Goal: Communication & Community: Answer question/provide support

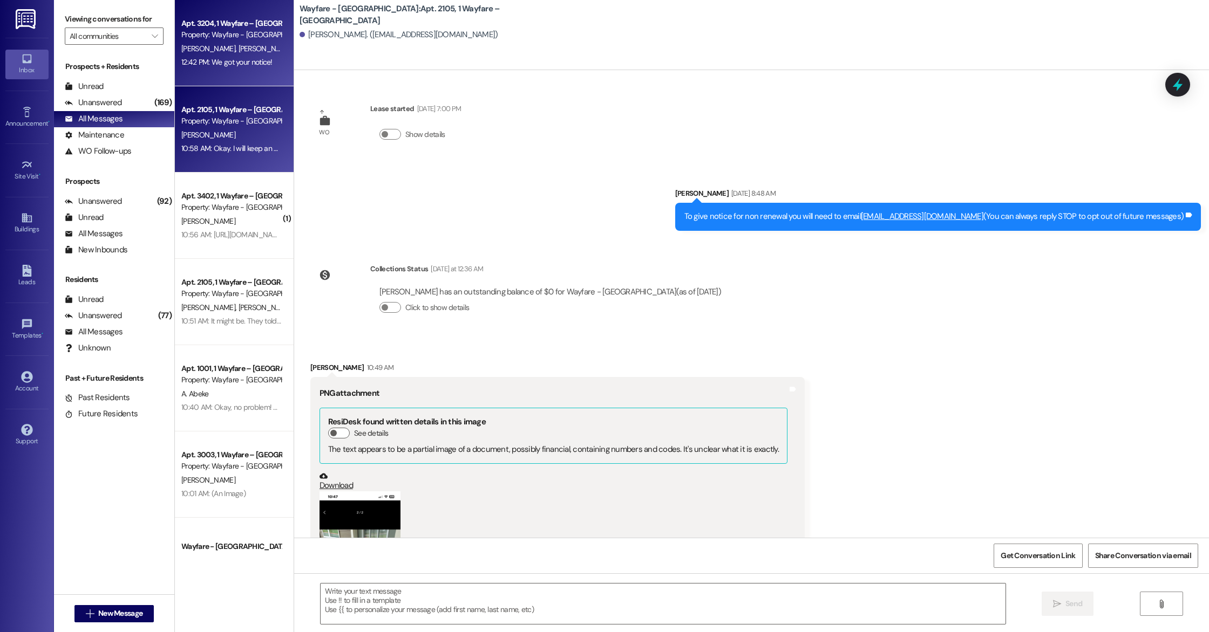
scroll to position [656, 0]
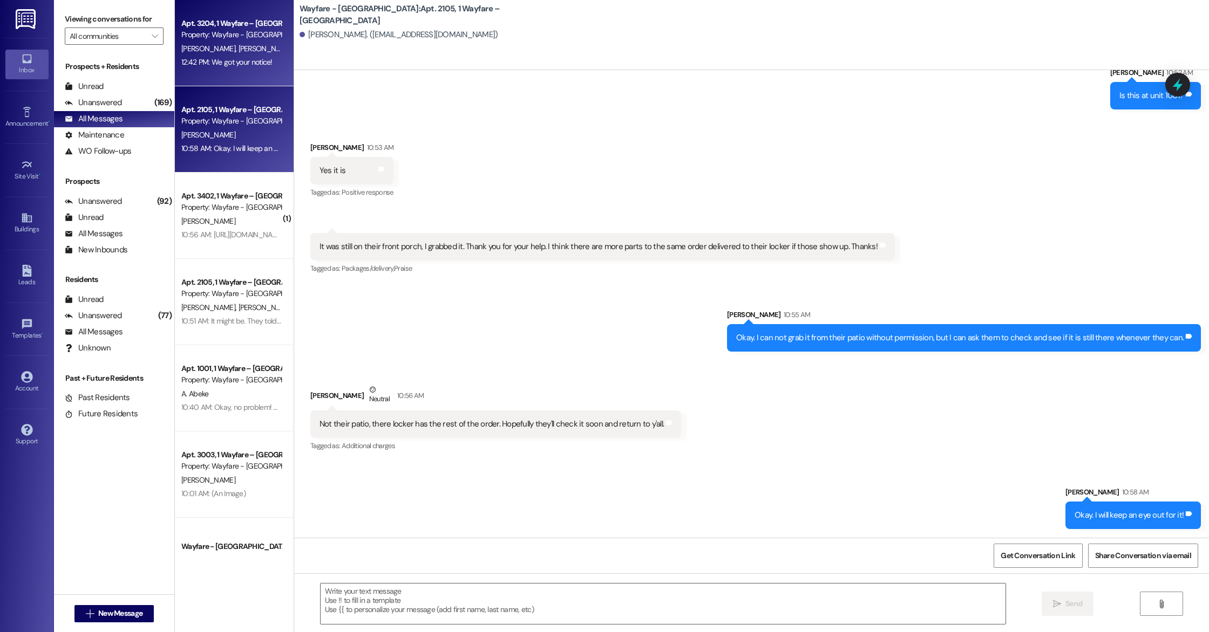
click at [213, 49] on span "[PERSON_NAME]" at bounding box center [209, 49] width 57 height 10
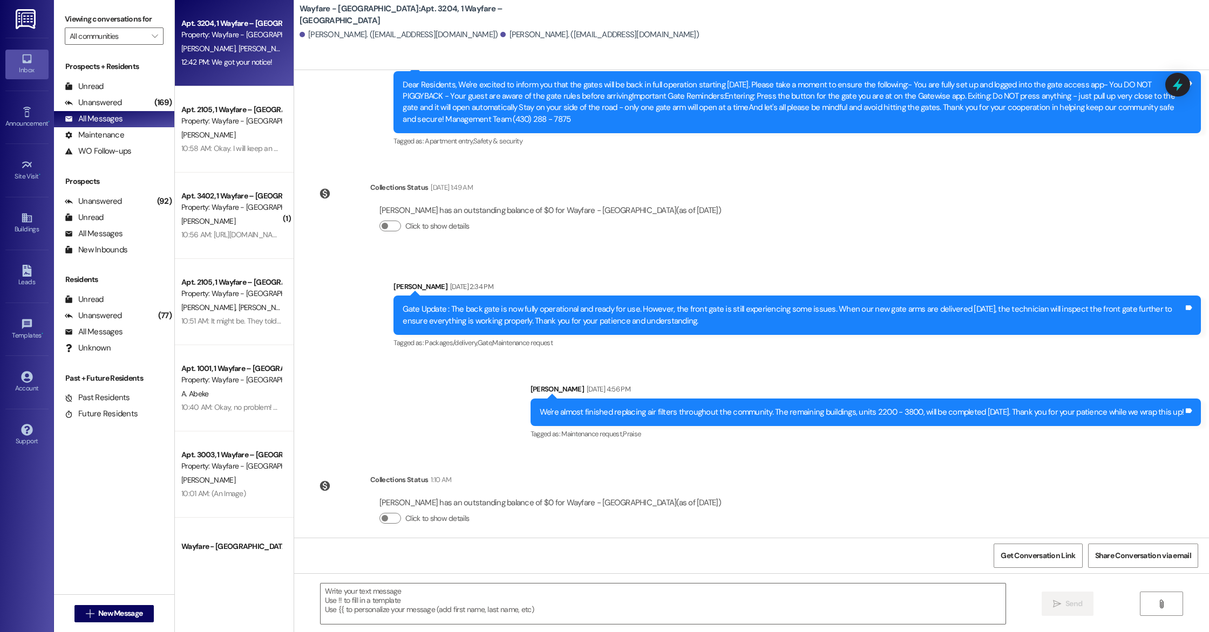
scroll to position [6853, 0]
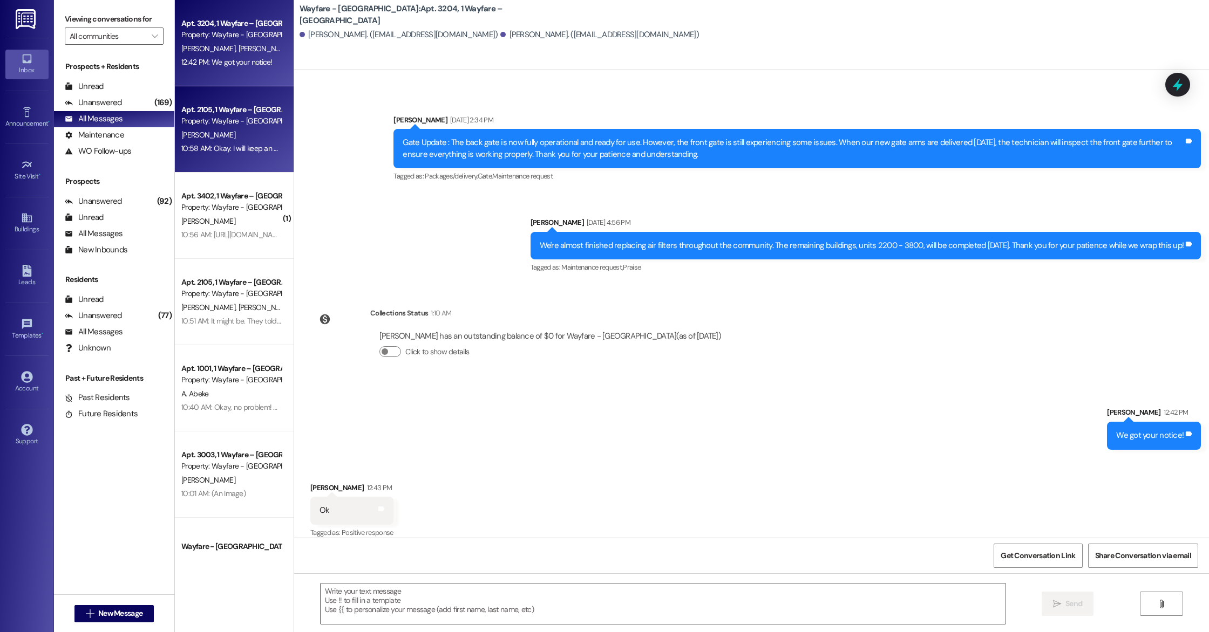
click at [261, 144] on div "10:58 AM: Okay. I will keep an eye out for it! 10:58 AM: Okay. I will keep an e…" at bounding box center [247, 149] width 133 height 10
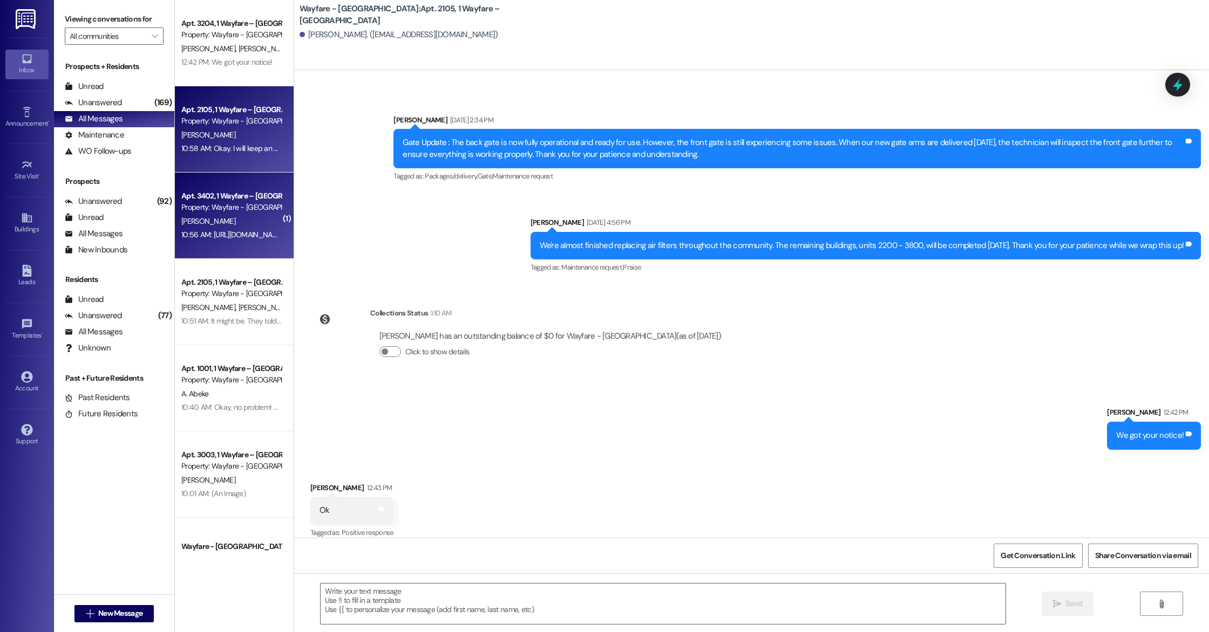
scroll to position [656, 0]
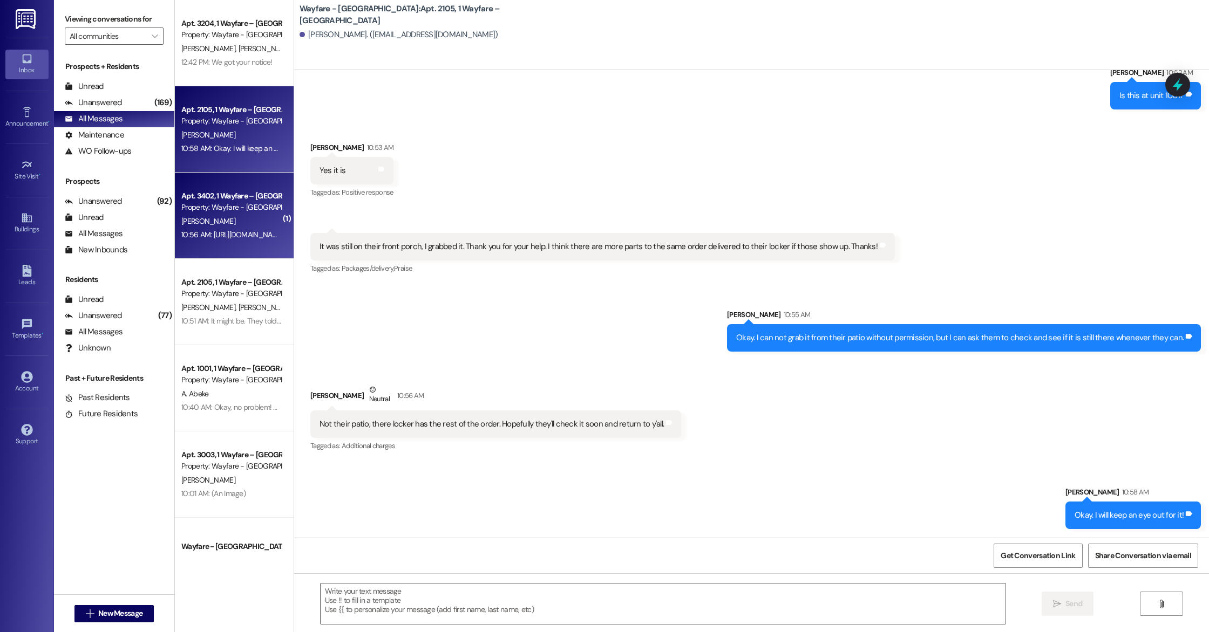
click at [236, 224] on div "[PERSON_NAME]" at bounding box center [231, 221] width 102 height 13
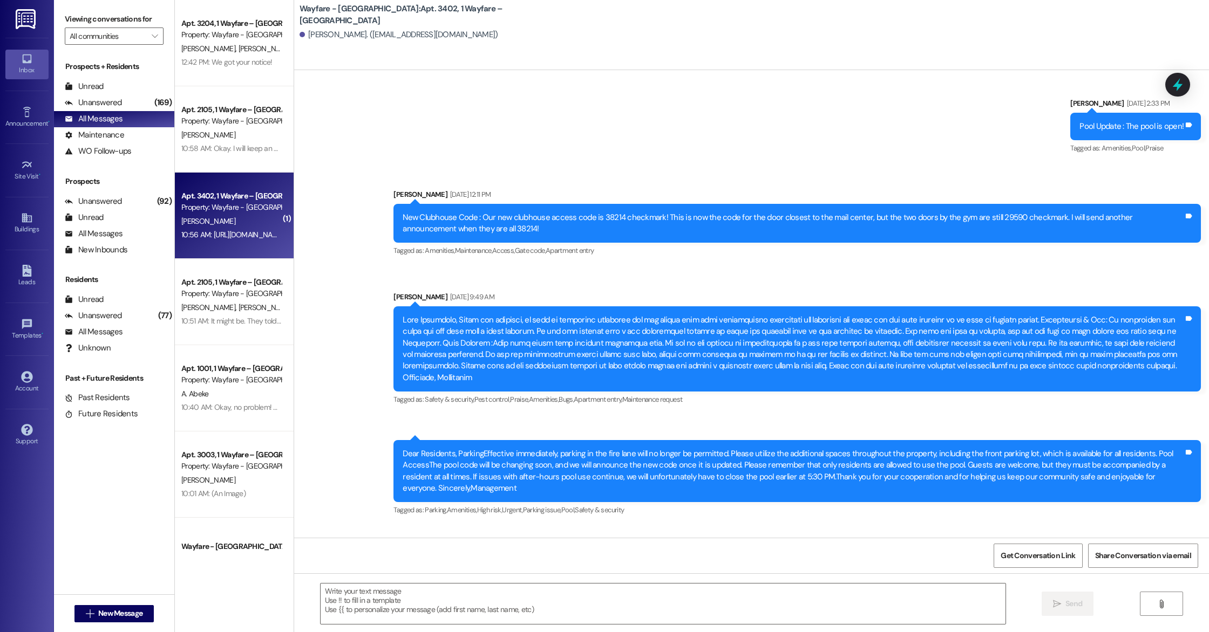
scroll to position [9619, 0]
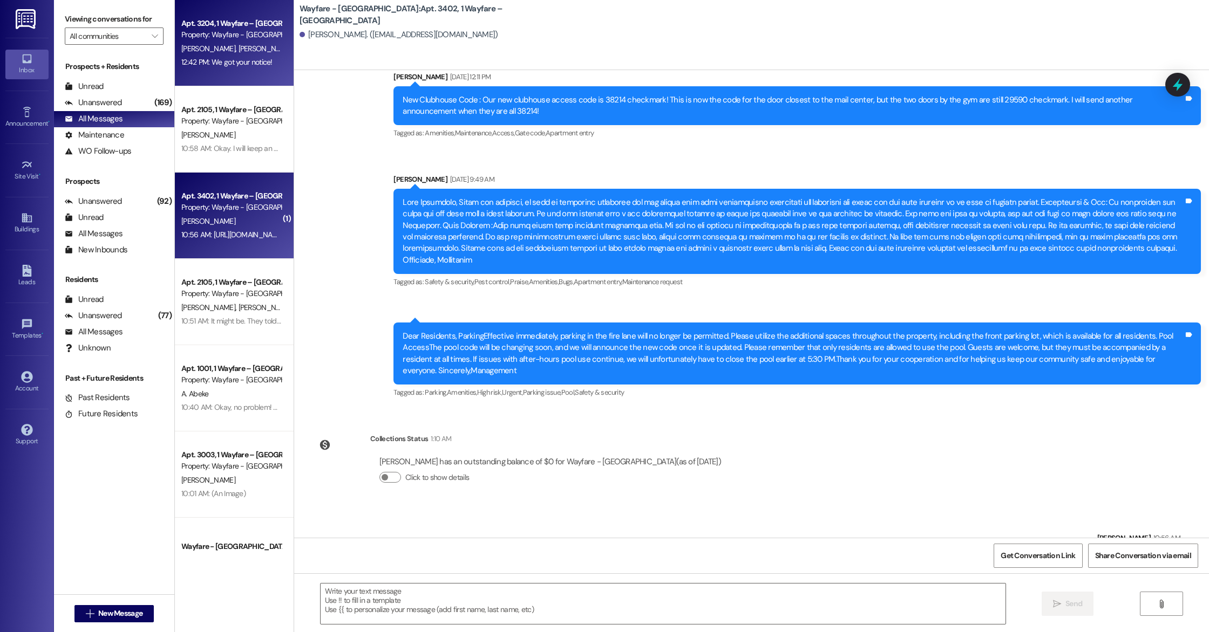
click at [215, 37] on div "Property: Wayfare - [GEOGRAPHIC_DATA]" at bounding box center [231, 34] width 100 height 11
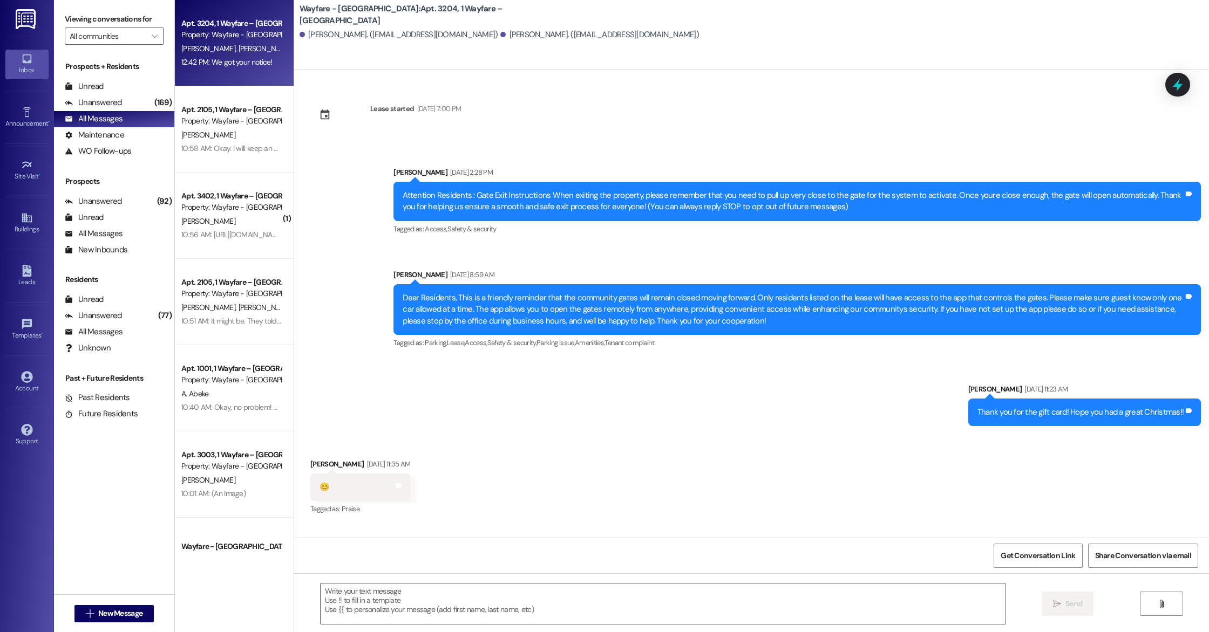
scroll to position [6853, 0]
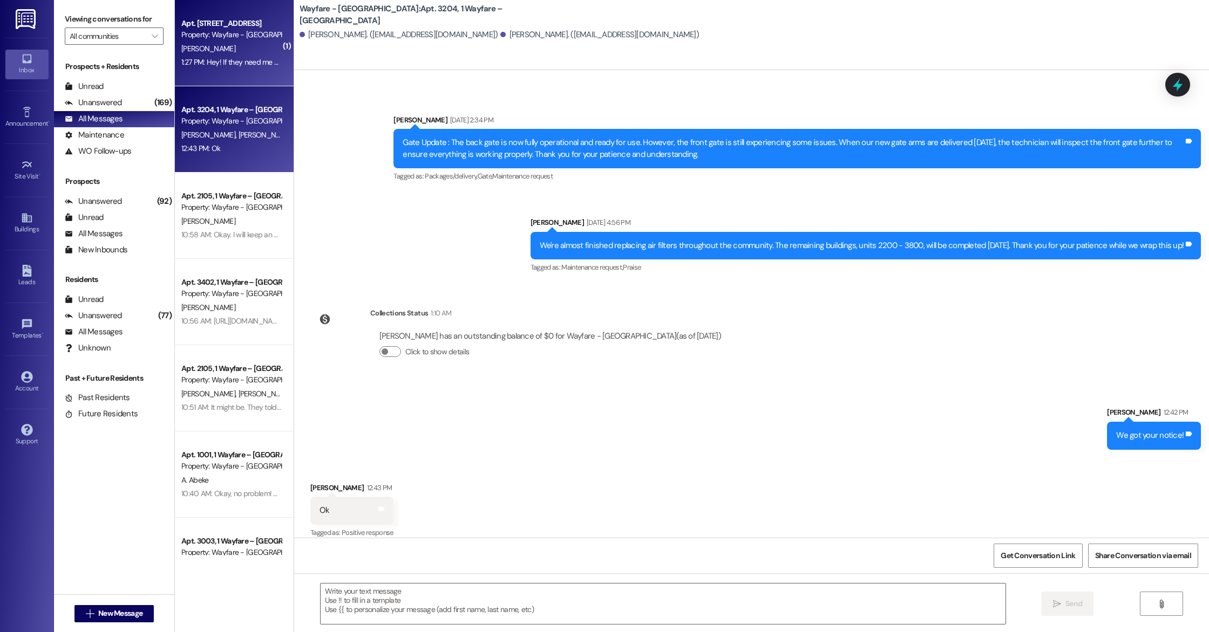
click at [246, 61] on div "1:27 PM: Hey! If they need me present to get the internet set up, could I get i…" at bounding box center [425, 62] width 489 height 10
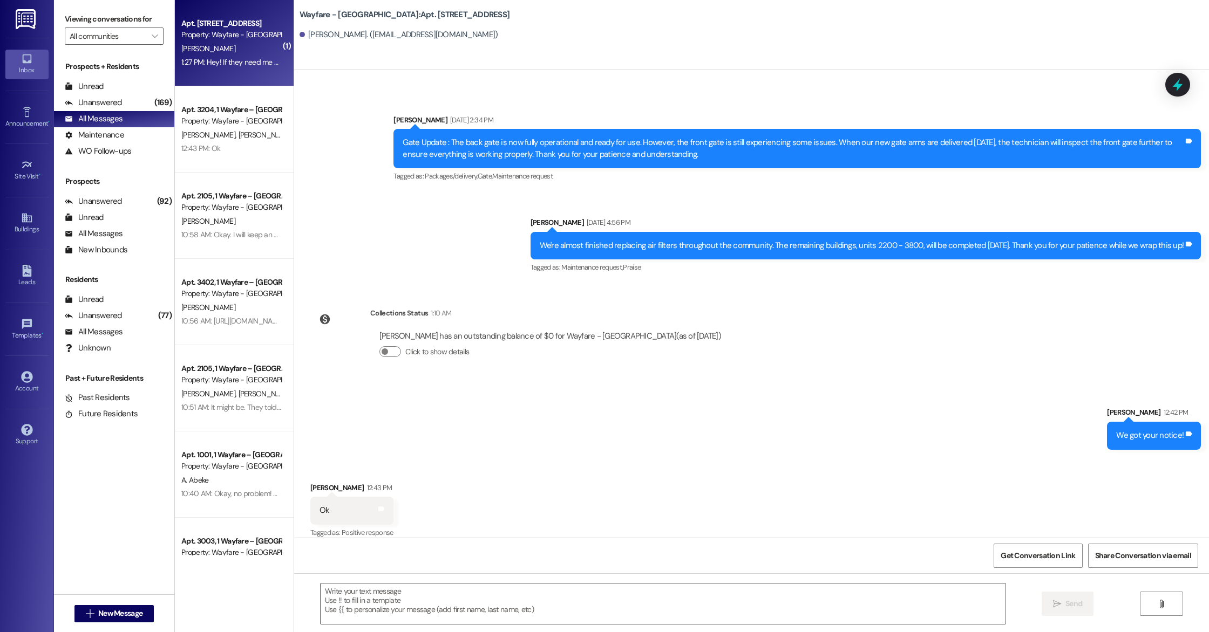
scroll to position [0, 0]
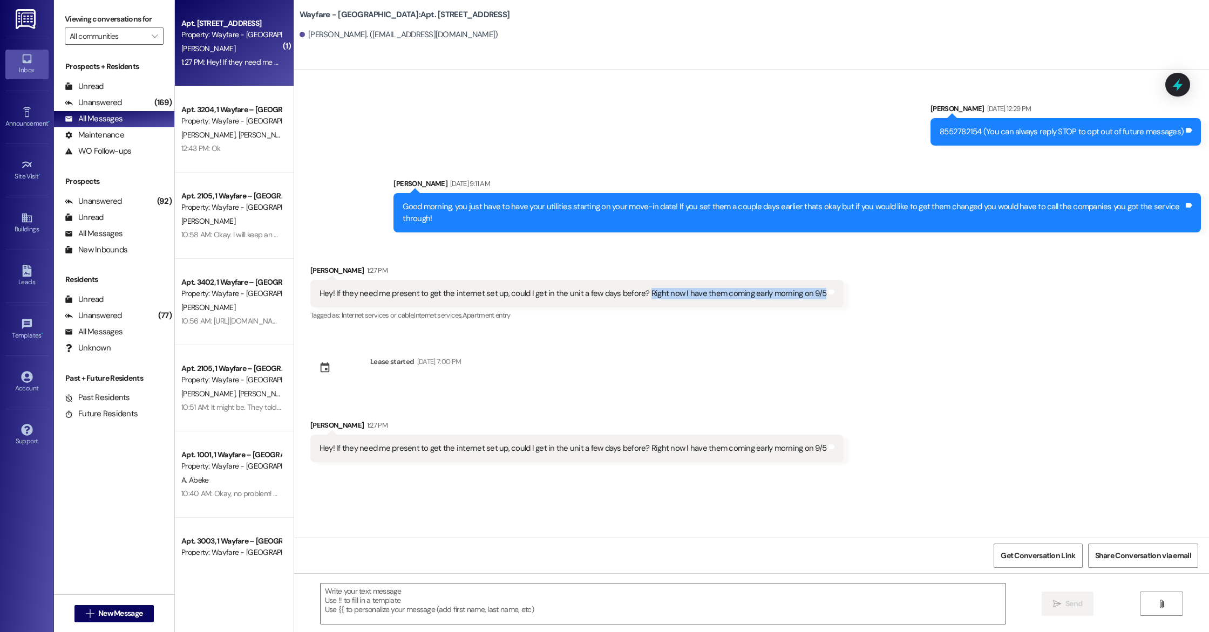
drag, startPoint x: 632, startPoint y: 294, endPoint x: 802, endPoint y: 296, distance: 170.5
click at [802, 296] on div "Hey! If they need me present to get the internet set up, could I get in the uni…" at bounding box center [572, 293] width 507 height 11
click at [747, 343] on div "Sent via SMS [PERSON_NAME] [DATE] 12:29 PM 8552782154 (You can always reply STO…" at bounding box center [751, 304] width 915 height 468
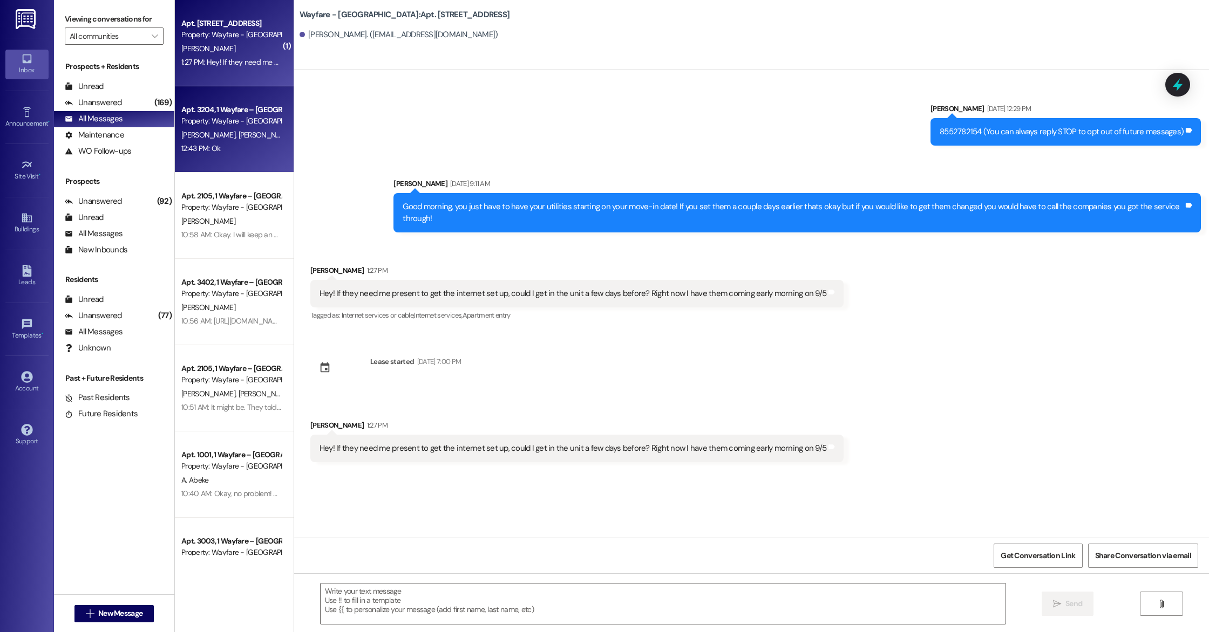
click at [195, 126] on div "Property: Wayfare - [GEOGRAPHIC_DATA]" at bounding box center [231, 120] width 100 height 11
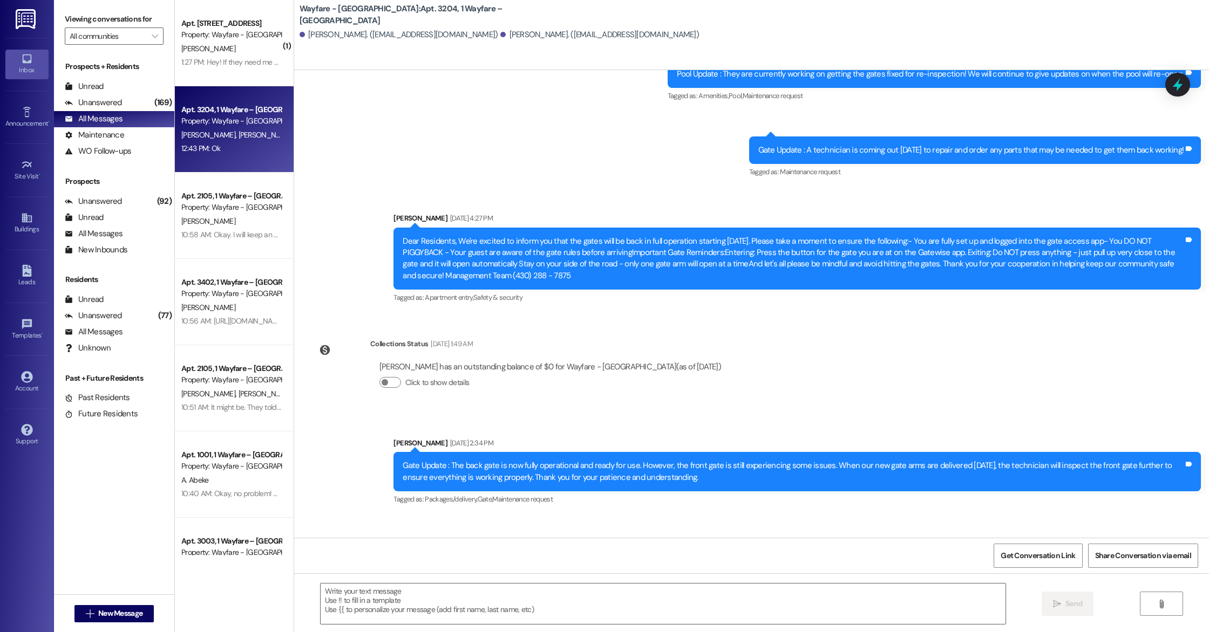
scroll to position [6853, 0]
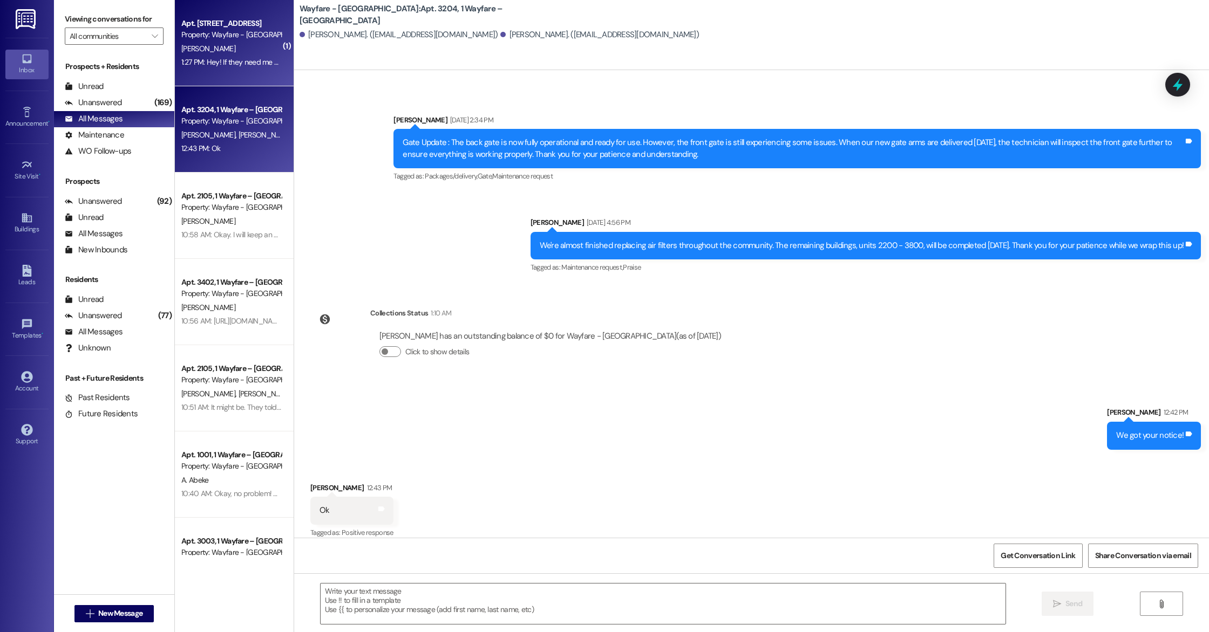
click at [223, 62] on div "1:27 PM: Hey! If they need me present to get the internet set up, could I get i…" at bounding box center [425, 62] width 489 height 10
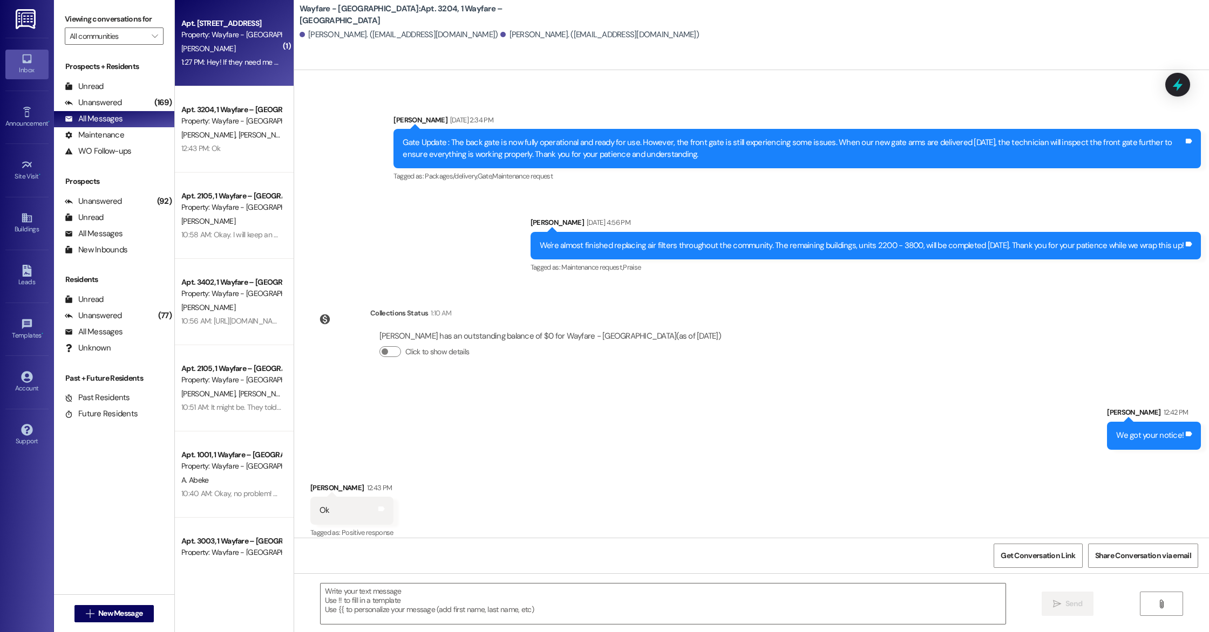
scroll to position [0, 0]
